Goal: Entertainment & Leisure: Consume media (video, audio)

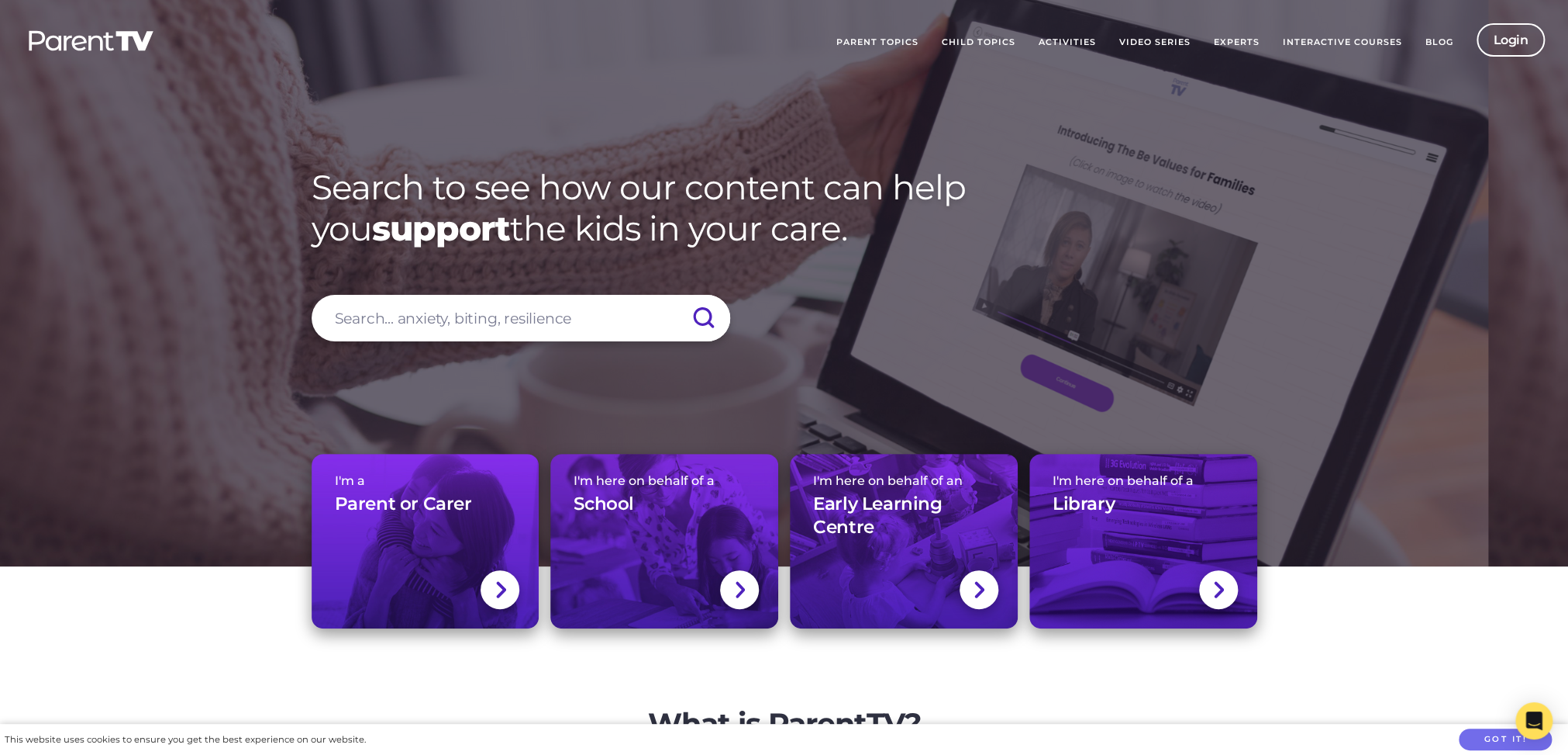
click at [1154, 39] on link "Video Series" at bounding box center [1154, 42] width 95 height 39
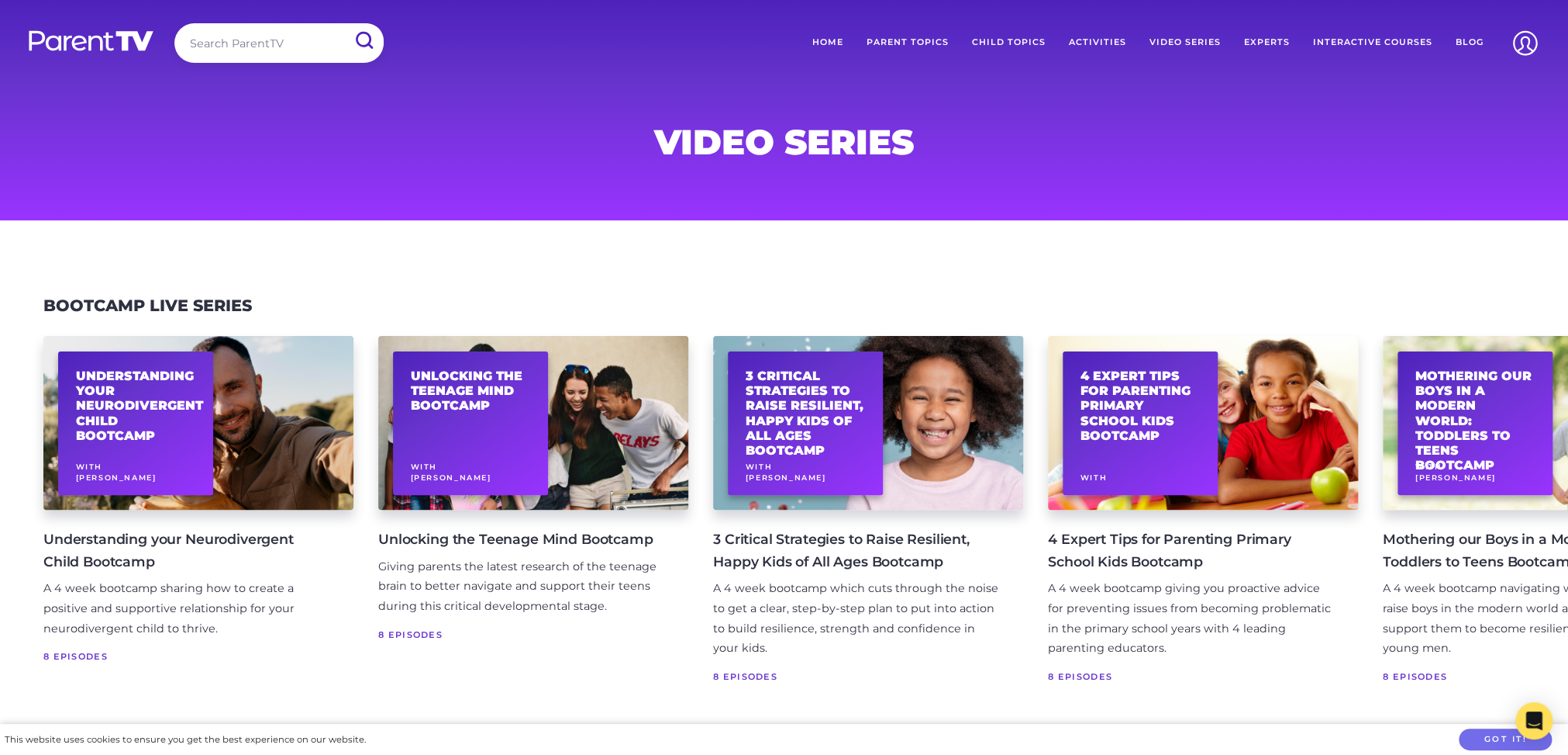
click at [913, 37] on link "Parent Topics" at bounding box center [907, 42] width 105 height 39
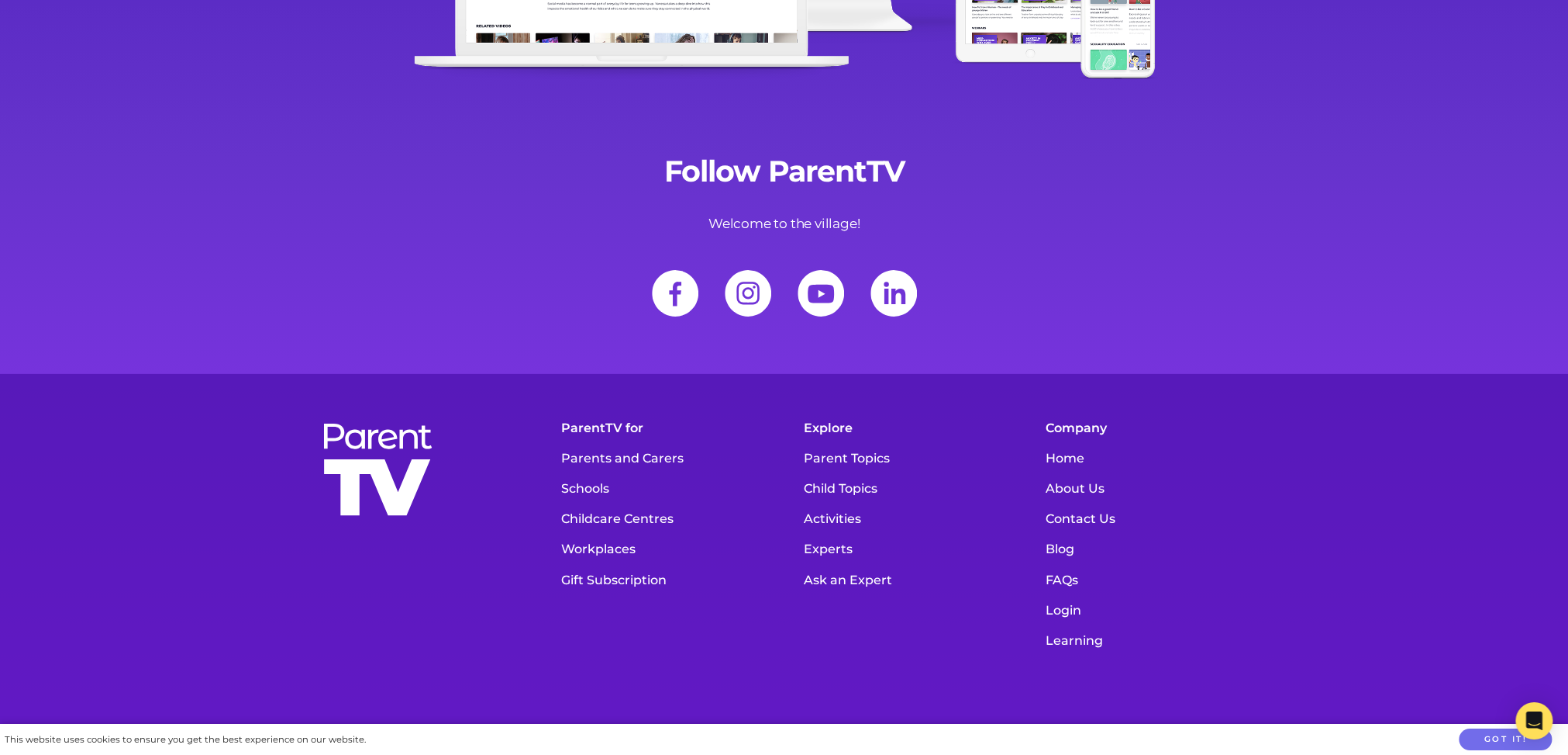
scroll to position [6712, 0]
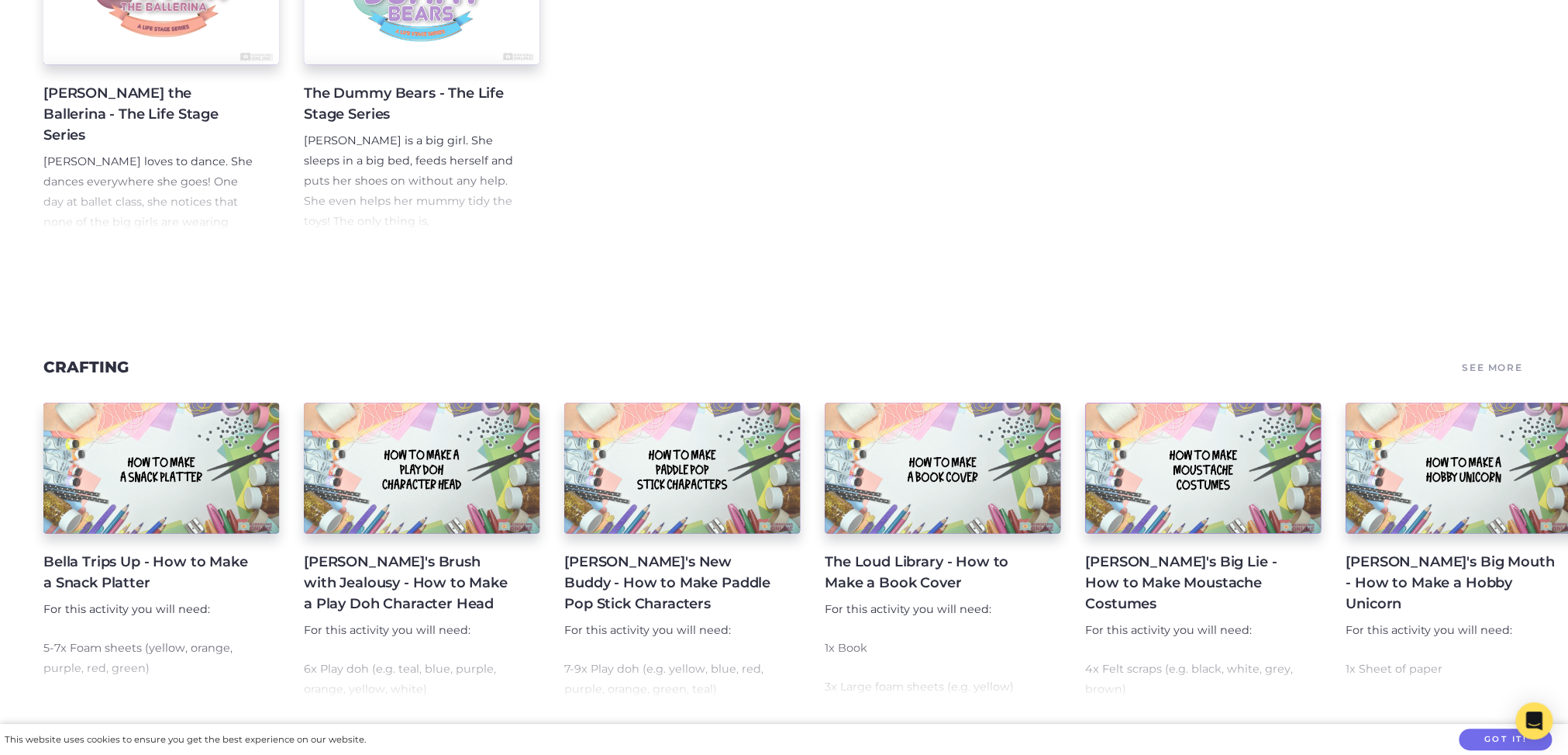
scroll to position [882, 0]
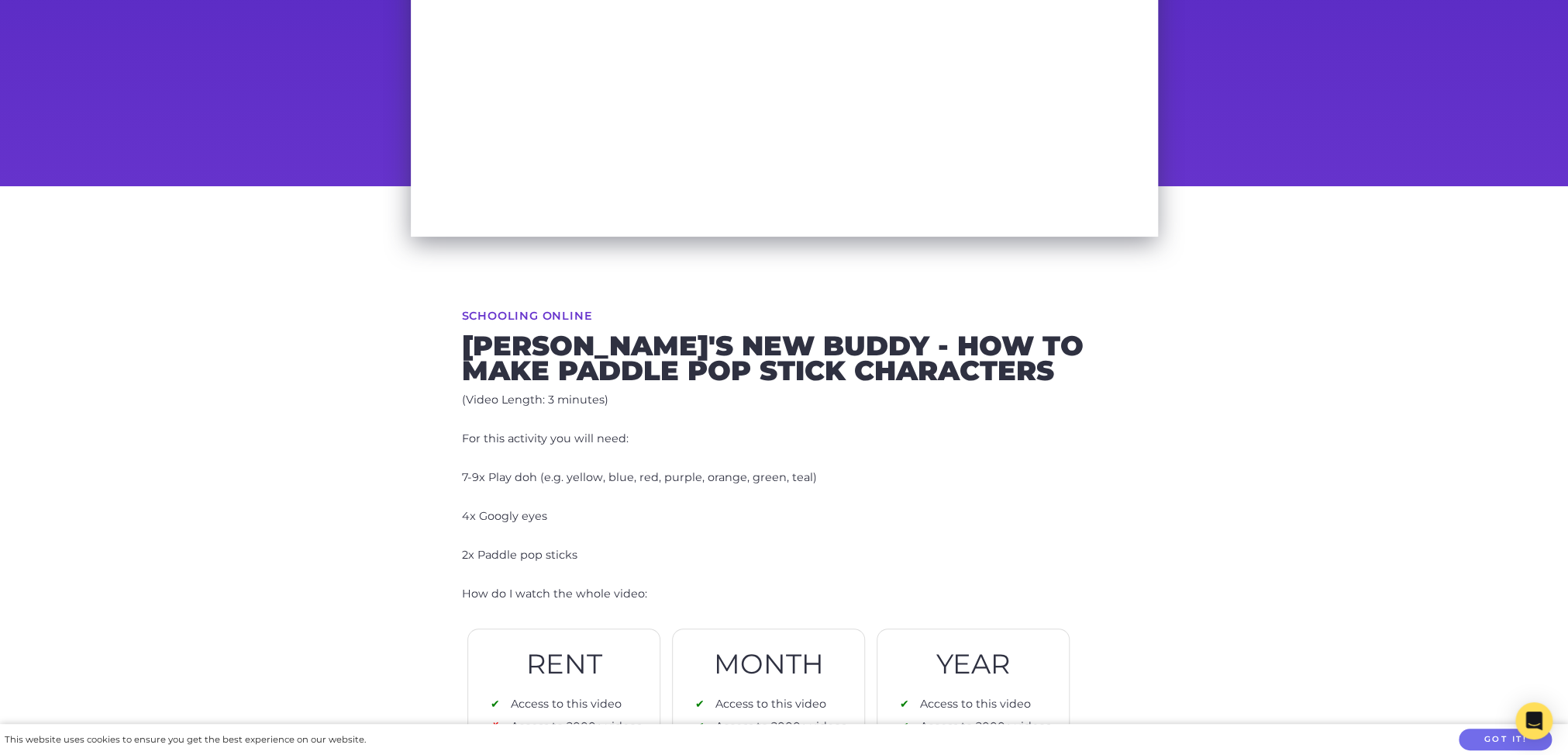
scroll to position [642, 0]
